Goal: Navigation & Orientation: Find specific page/section

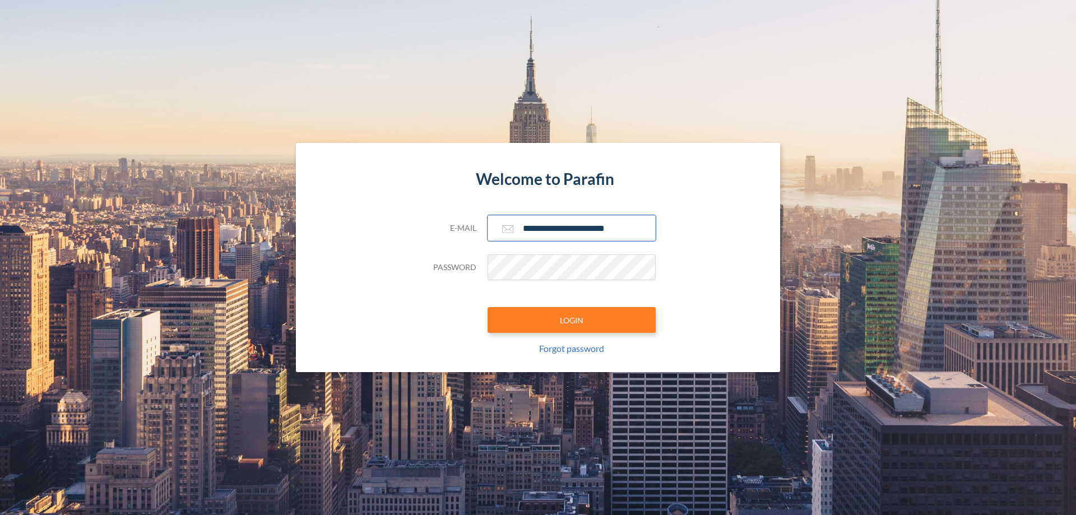
type input "**********"
click at [572, 320] on button "LOGIN" at bounding box center [572, 320] width 168 height 26
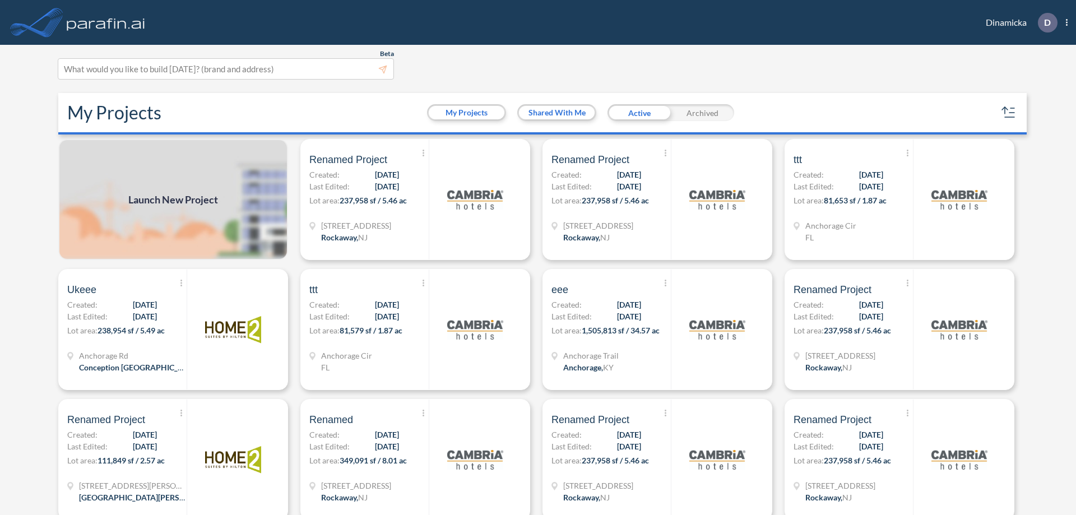
scroll to position [3, 0]
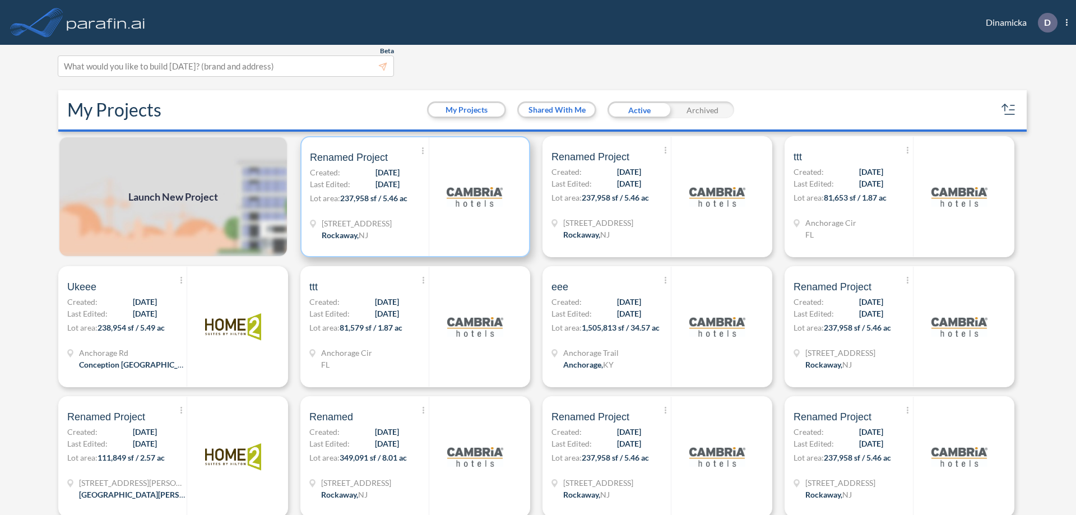
click at [413, 197] on p "Lot area: 237,958 sf / 5.46 ac" at bounding box center [369, 200] width 119 height 16
